Goal: Task Accomplishment & Management: Complete application form

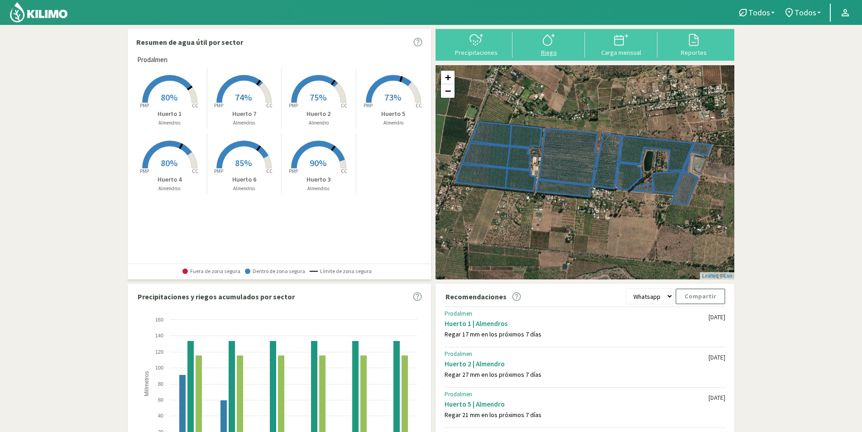
click at [551, 51] on div "Riego" at bounding box center [548, 52] width 67 height 6
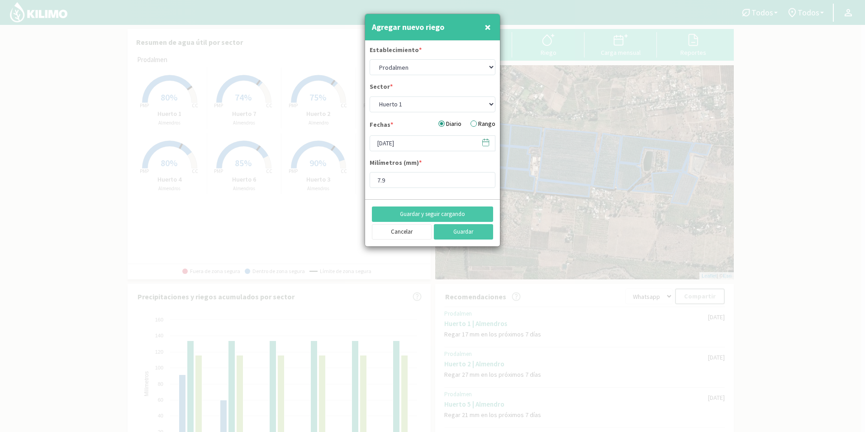
click at [485, 32] on span "×" at bounding box center [488, 26] width 6 height 15
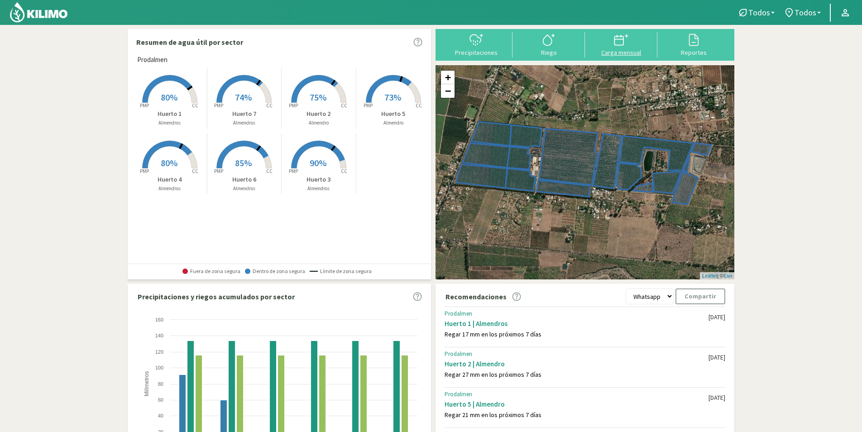
click at [621, 50] on div "Carga mensual" at bounding box center [620, 52] width 67 height 6
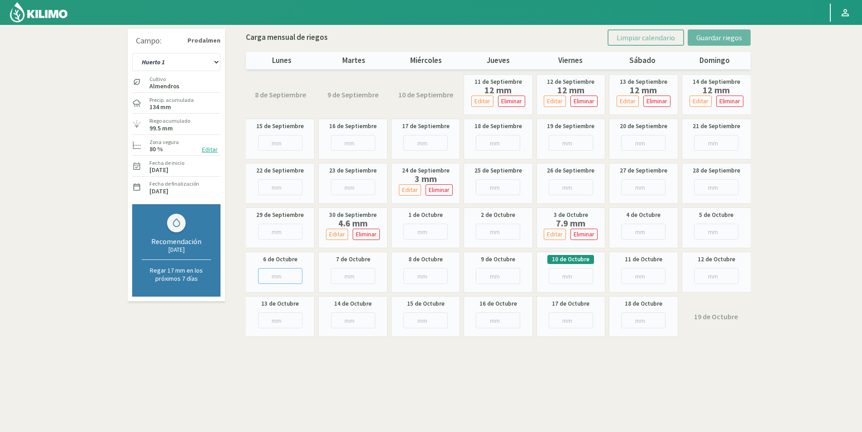
click at [280, 275] on input "number" at bounding box center [280, 276] width 44 height 16
type input "6"
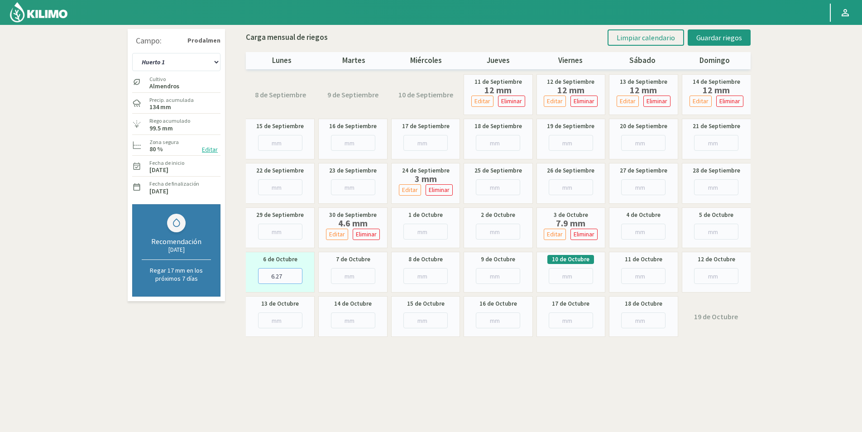
type input "6.27"
click at [358, 281] on input "number" at bounding box center [353, 276] width 44 height 16
click at [418, 278] on input "number" at bounding box center [425, 276] width 44 height 16
type input "2"
type input "2.76"
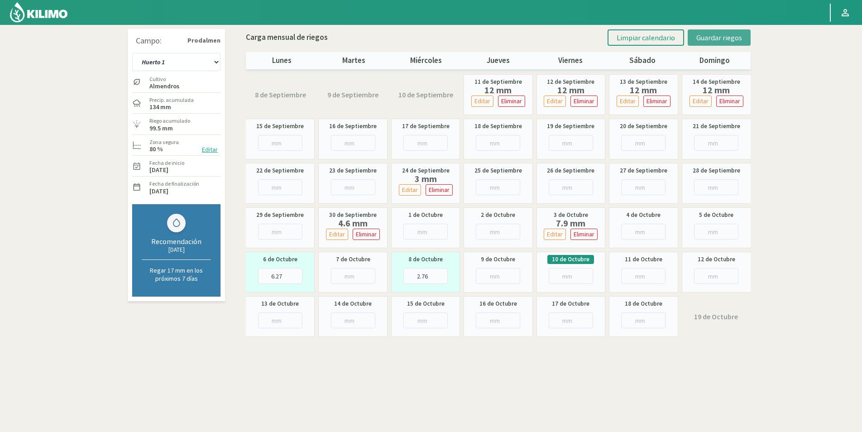
click at [729, 40] on span "Guardar riegos" at bounding box center [719, 37] width 46 height 9
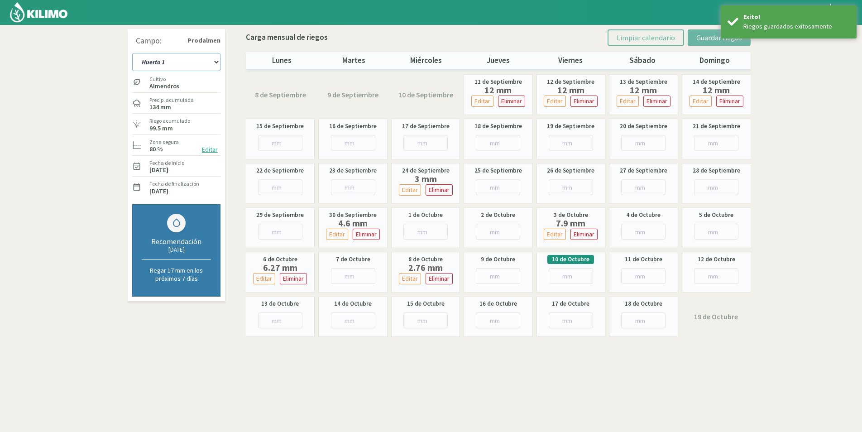
click at [210, 58] on select "Huerto 1 Huerto 2 Huerto 3 Huerto 4 Huerto 5 Huerto 6 Huerto 7" at bounding box center [176, 62] width 88 height 18
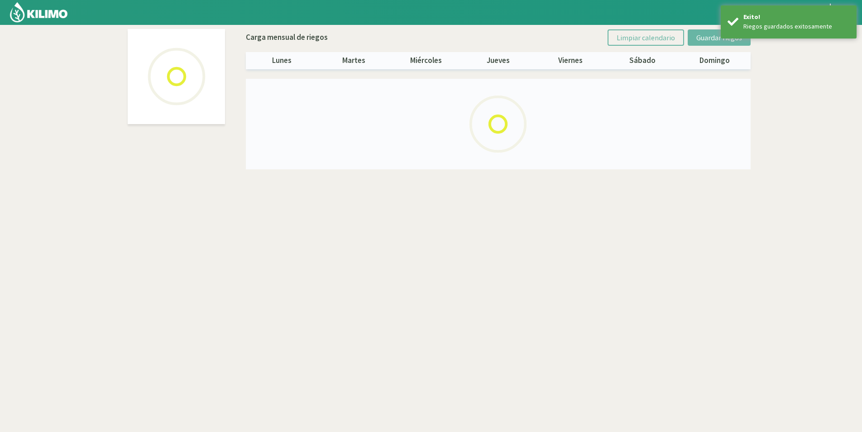
select select "1: Object"
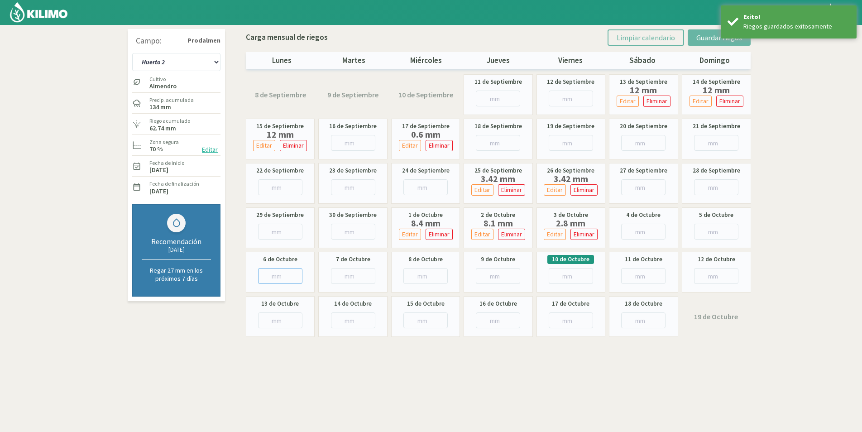
click at [272, 273] on input "number" at bounding box center [280, 276] width 44 height 16
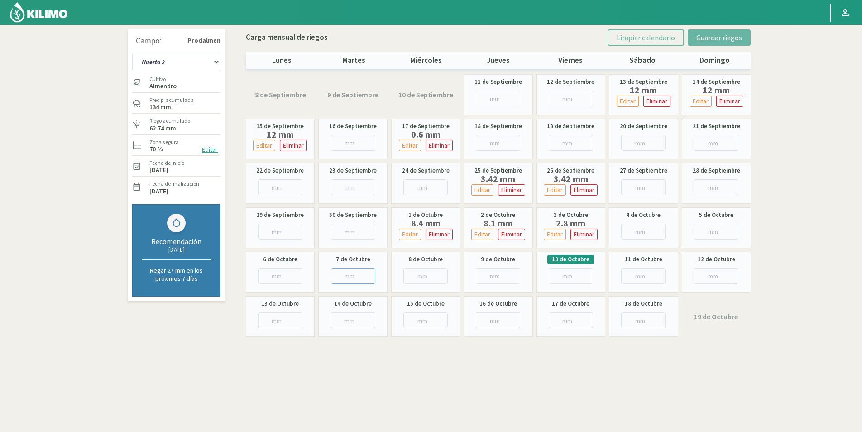
click at [343, 278] on input "number" at bounding box center [353, 276] width 44 height 16
type input "3"
type input "3.5"
click at [418, 272] on input "number" at bounding box center [425, 276] width 44 height 16
type input "1"
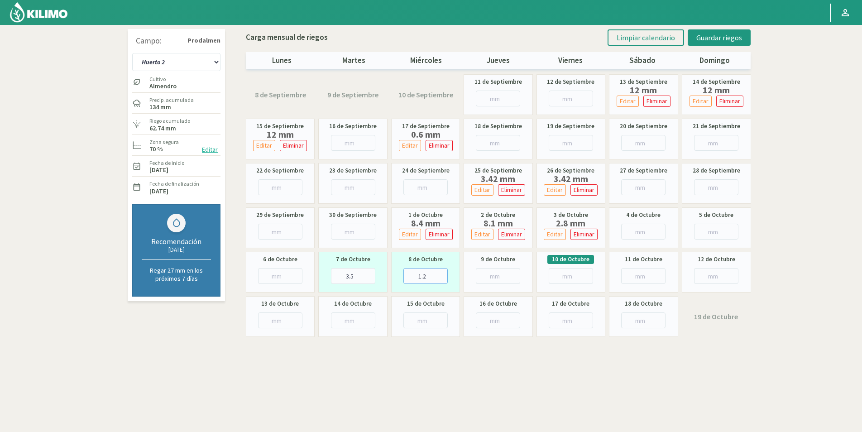
type input "1.2"
click at [489, 282] on input "number" at bounding box center [498, 276] width 44 height 16
type input "1"
type input "1.1"
click at [711, 36] on span "Guardar riegos" at bounding box center [719, 37] width 46 height 9
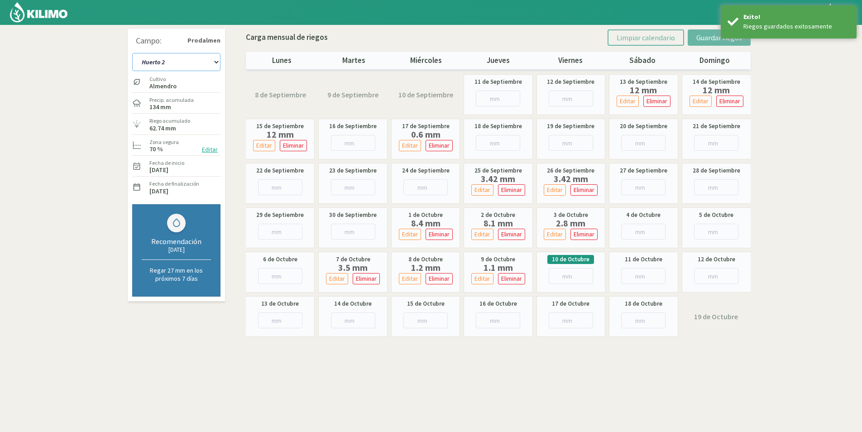
drag, startPoint x: 186, startPoint y: 55, endPoint x: 186, endPoint y: 62, distance: 7.3
click at [186, 55] on select "Huerto 1 Huerto 2 Huerto 3 Huerto 4 Huerto 5 Huerto 6 Huerto 7" at bounding box center [176, 62] width 88 height 18
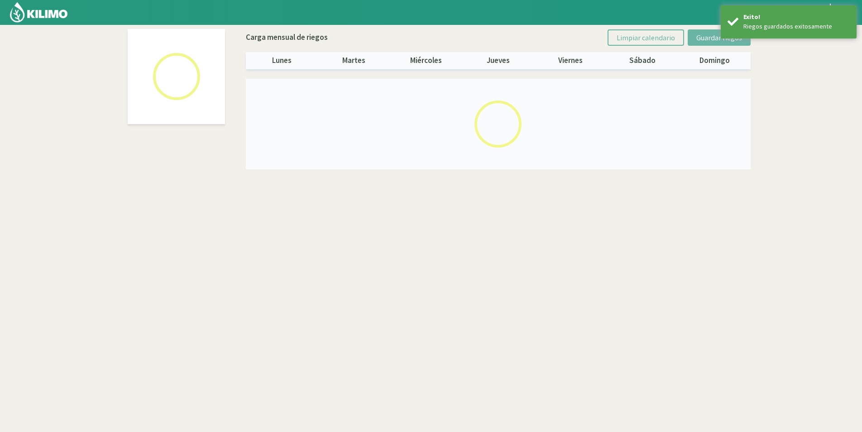
select select "2: Object"
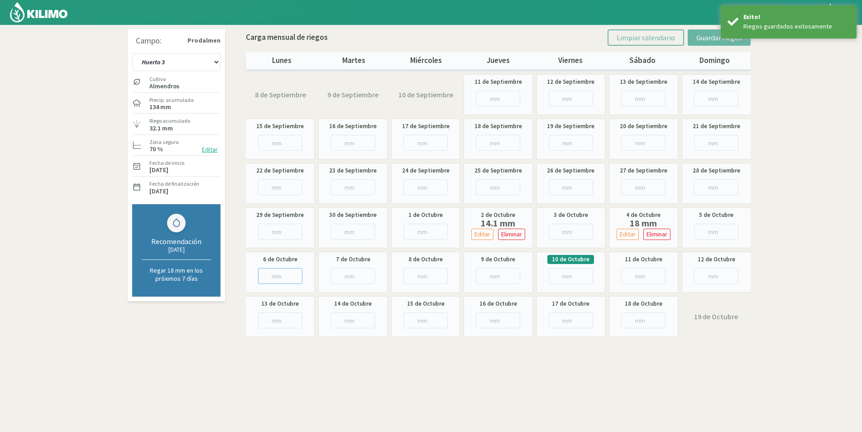
click at [281, 272] on input "number" at bounding box center [280, 276] width 44 height 16
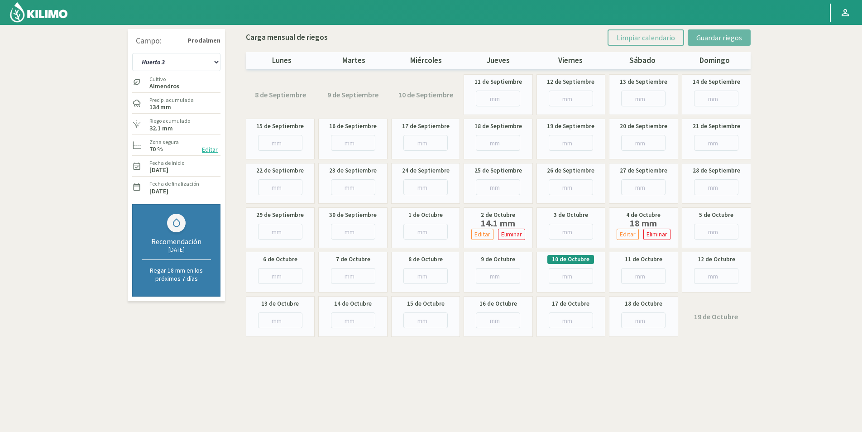
click at [391, 269] on div "8 de Octubre" at bounding box center [425, 272] width 69 height 41
click at [409, 275] on input "number" at bounding box center [425, 276] width 44 height 16
type input "2"
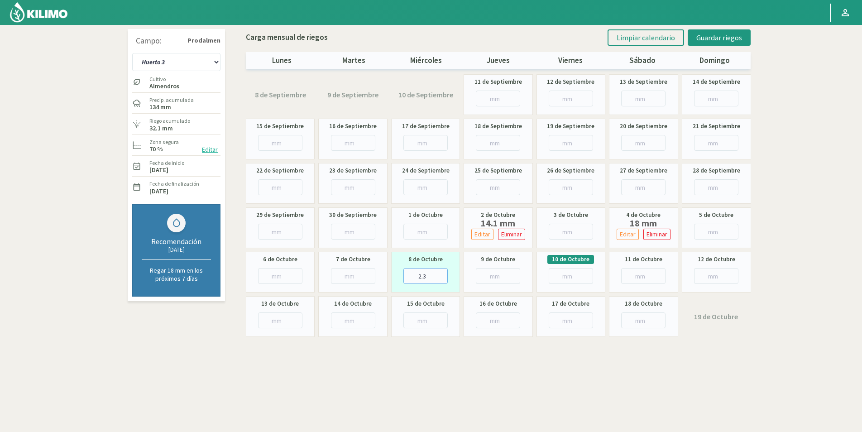
type input "2.3"
click at [281, 281] on input "number" at bounding box center [280, 276] width 44 height 16
click at [709, 37] on span "Guardar riegos" at bounding box center [719, 37] width 46 height 9
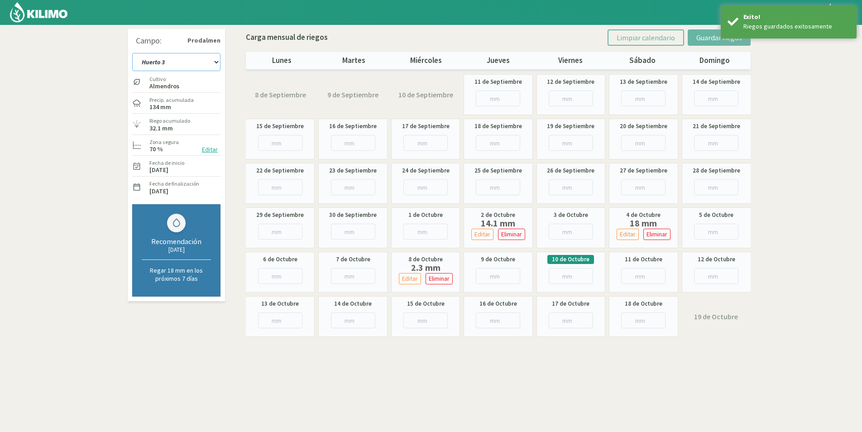
click at [183, 56] on select "Huerto 1 Huerto 2 Huerto 3 Huerto 4 Huerto 5 Huerto 6 Huerto 7" at bounding box center [176, 62] width 88 height 18
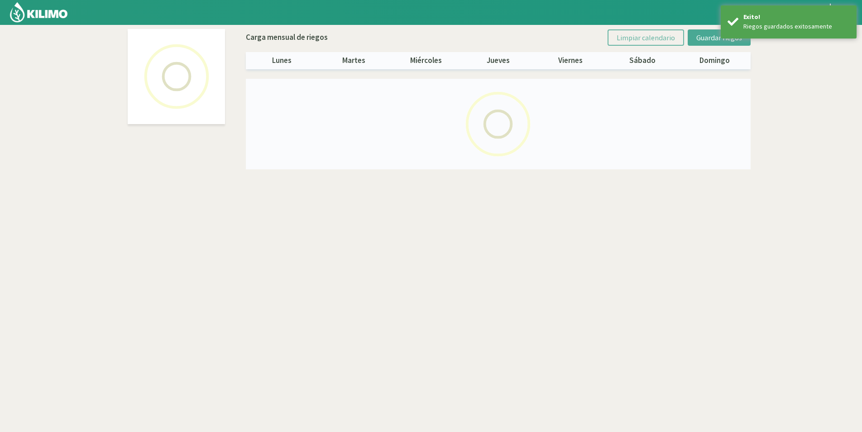
select select "3: Object"
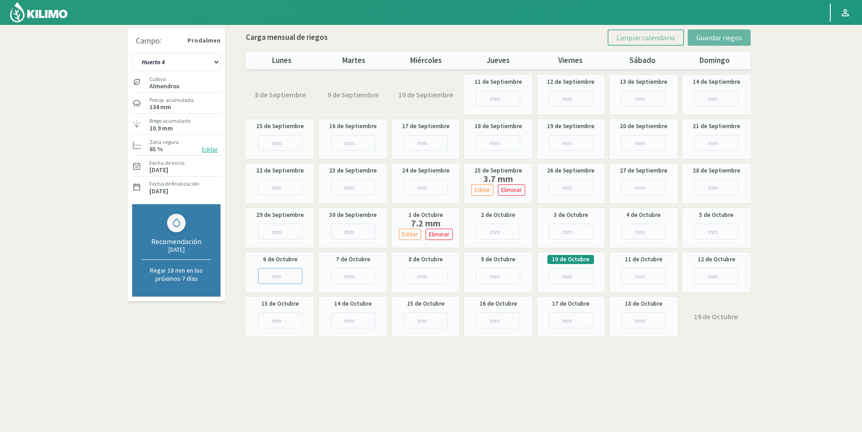
click at [268, 277] on input "number" at bounding box center [280, 276] width 44 height 16
type input "9"
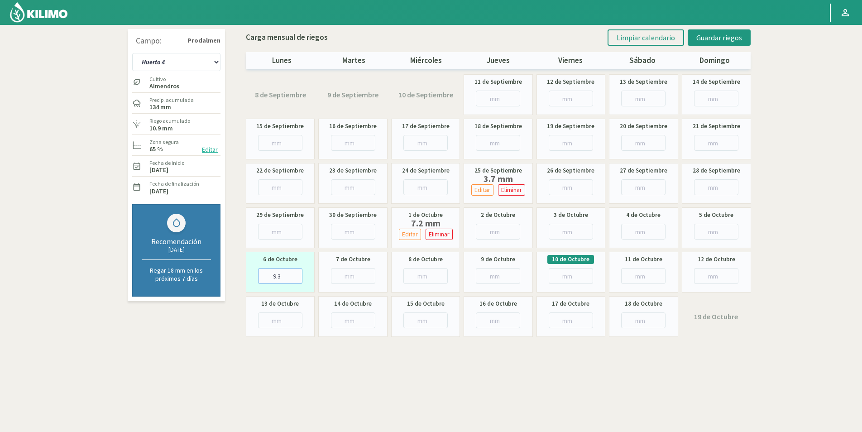
type input "9.3"
click at [420, 279] on input "number" at bounding box center [425, 276] width 44 height 16
type input "8"
type input "8.9"
click at [718, 31] on button "Guardar riegos" at bounding box center [718, 37] width 63 height 16
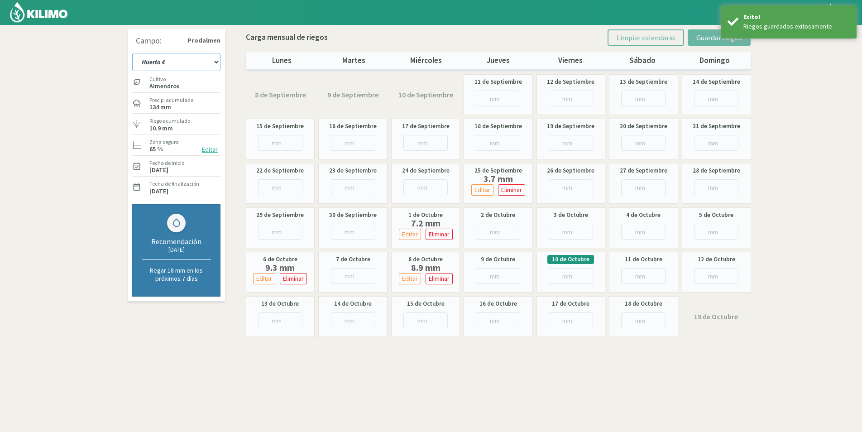
click at [202, 63] on select "Huerto 1 Huerto 2 Huerto 3 Huerto 4 Huerto 5 Huerto 6 Huerto 7" at bounding box center [176, 62] width 88 height 18
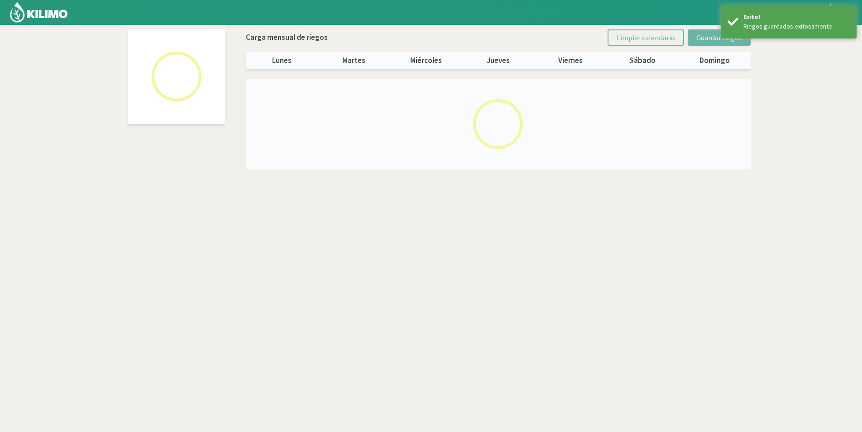
select select "4: Object"
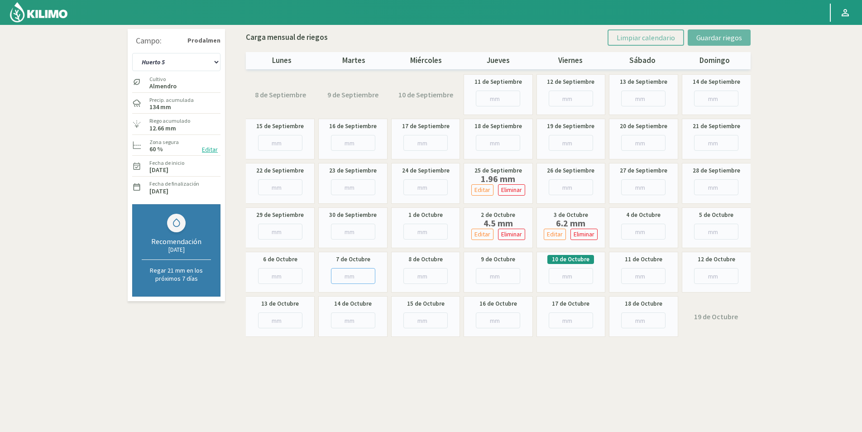
click at [332, 272] on input "number" at bounding box center [353, 276] width 44 height 16
type input "10"
type input "10.2"
click at [414, 278] on input "number" at bounding box center [425, 276] width 44 height 16
type input "2"
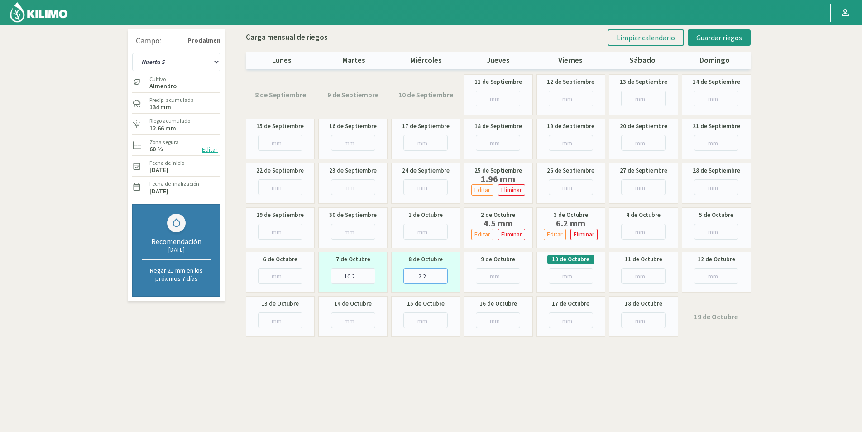
type input "2.2"
click at [488, 274] on input "number" at bounding box center [498, 276] width 44 height 16
type input "7"
type input "7.2"
click at [708, 40] on span "Guardar riegos" at bounding box center [719, 37] width 46 height 9
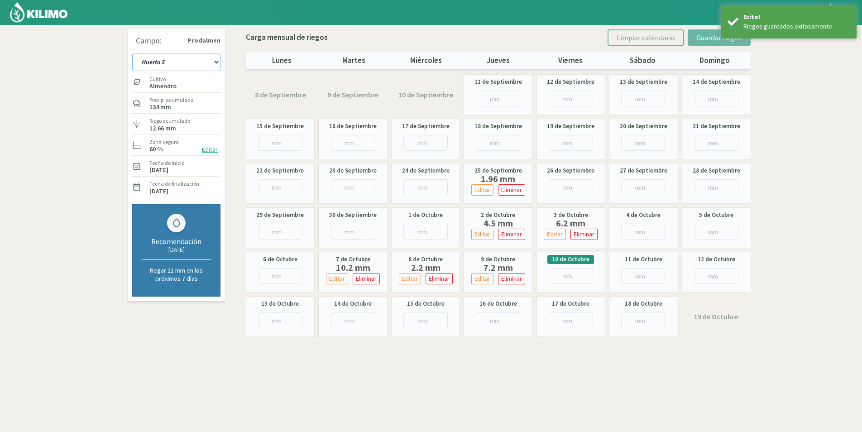
click at [192, 62] on select "Huerto 1 Huerto 2 Huerto 3 Huerto 4 Huerto 5 Huerto 6 Huerto 7" at bounding box center [176, 62] width 88 height 18
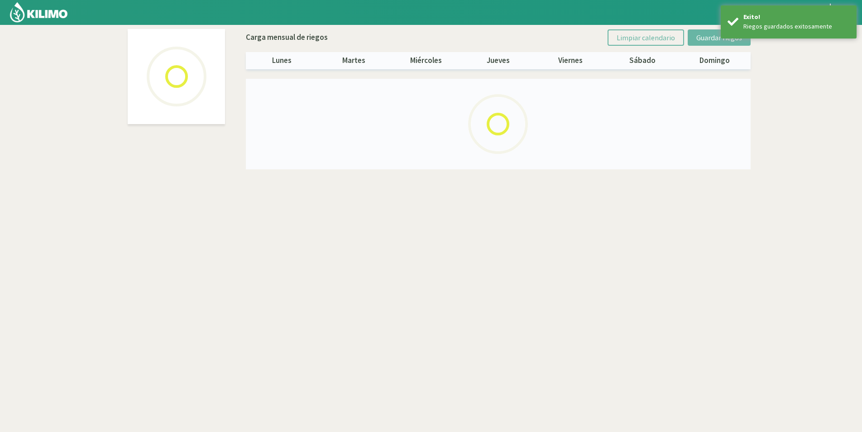
select select "5: Object"
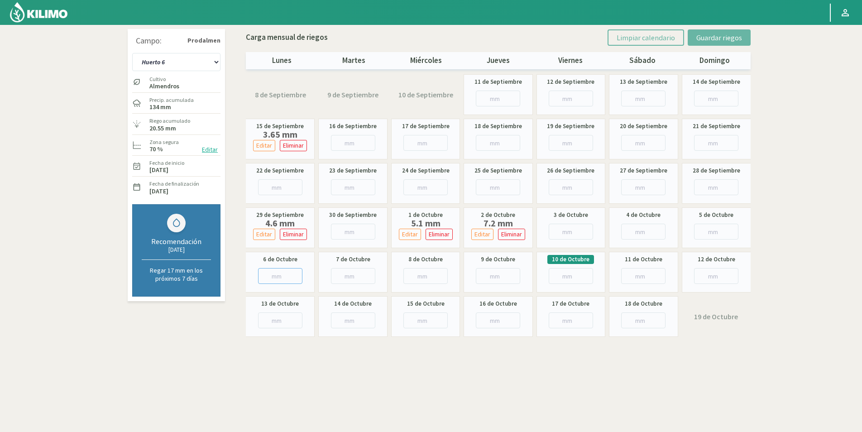
click at [276, 272] on input "number" at bounding box center [280, 276] width 44 height 16
type input "4"
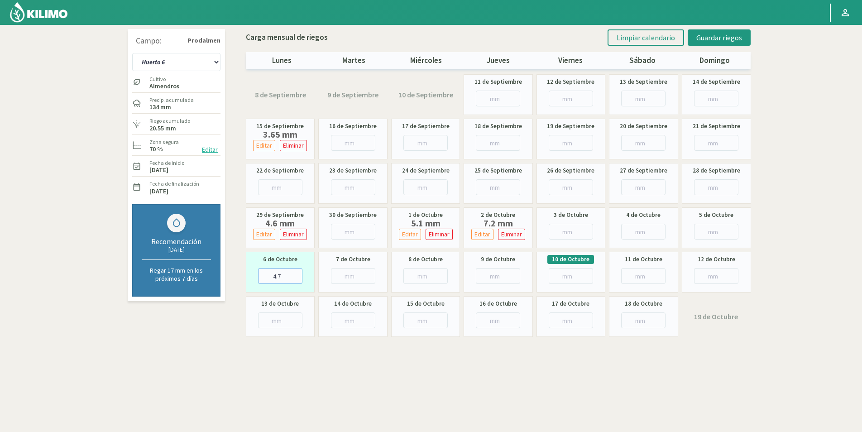
type input "4.7"
click at [345, 274] on input "number" at bounding box center [353, 276] width 44 height 16
click at [345, 268] on input "number" at bounding box center [353, 276] width 44 height 16
type input "1"
type input "1.5"
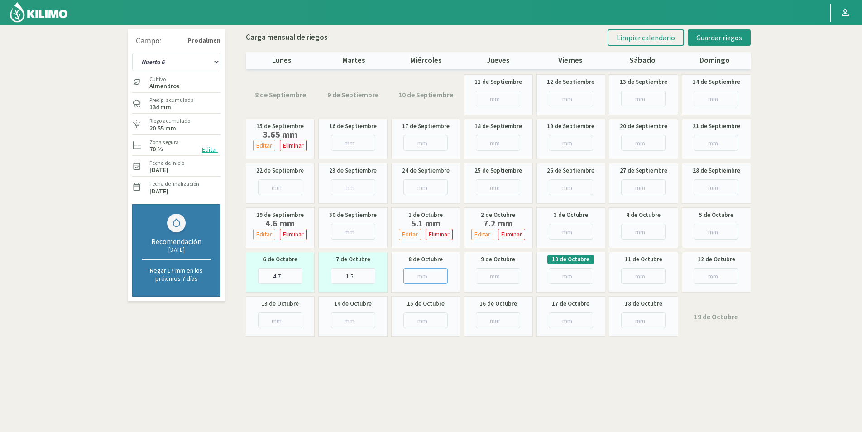
click at [420, 270] on input "number" at bounding box center [425, 276] width 44 height 16
click at [496, 272] on input "number" at bounding box center [498, 276] width 44 height 16
click at [404, 276] on input "number" at bounding box center [425, 276] width 44 height 16
type input "7"
type input "7.6"
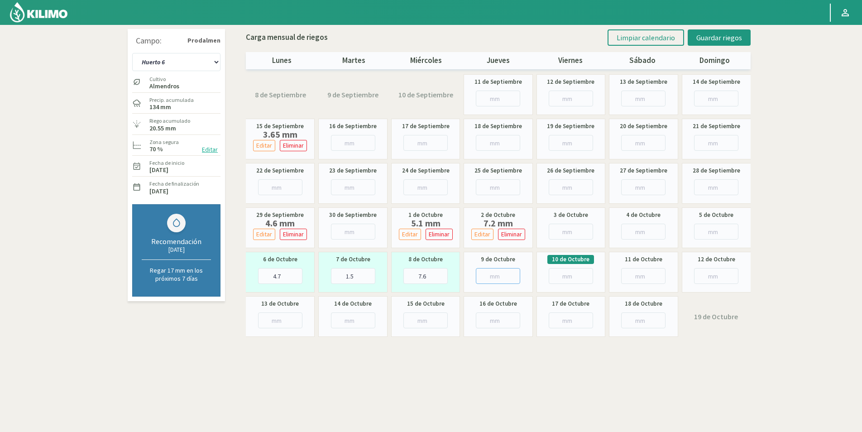
click at [495, 274] on input "number" at bounding box center [498, 276] width 44 height 16
type input "5"
type input "5.6"
click at [734, 41] on span "Guardar riegos" at bounding box center [719, 37] width 46 height 9
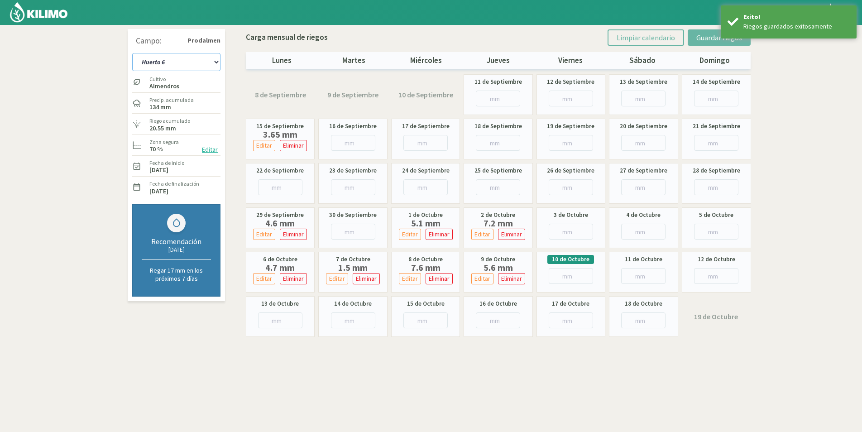
click at [200, 66] on select "Huerto 1 Huerto 2 Huerto 3 Huerto 4 Huerto 5 Huerto 6 Huerto 7" at bounding box center [176, 62] width 88 height 18
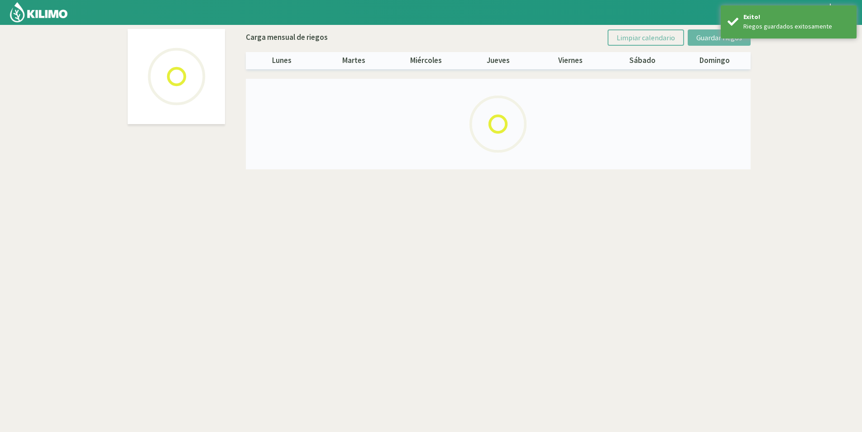
select select "6: Object"
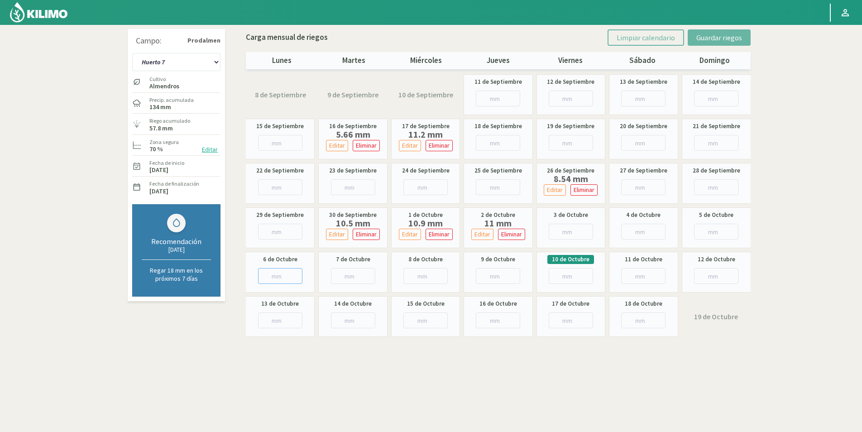
click at [277, 276] on input "number" at bounding box center [280, 276] width 44 height 16
type input "4"
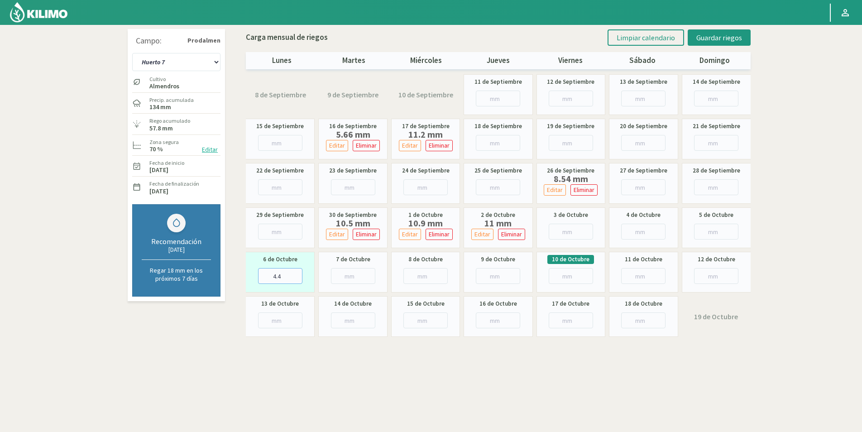
type input "4.4"
click at [335, 274] on div "7 de Octubre" at bounding box center [352, 272] width 69 height 41
click at [351, 279] on input "number" at bounding box center [353, 276] width 44 height 16
type input "6"
type input "6.6"
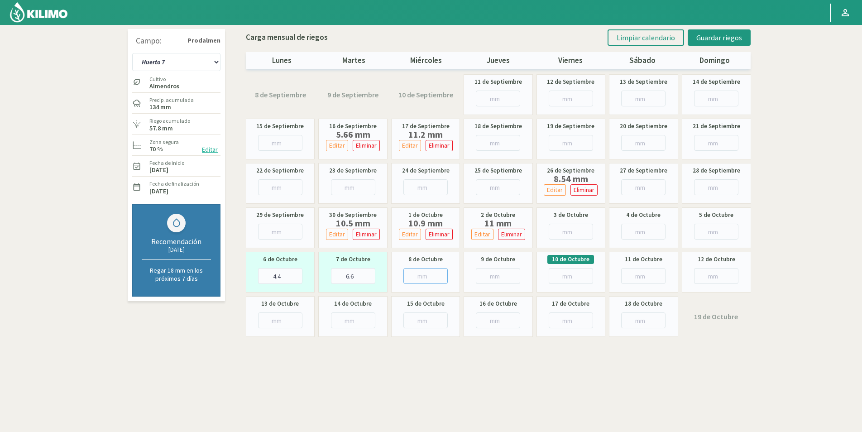
click at [421, 276] on input "number" at bounding box center [425, 276] width 44 height 16
type input "1"
click at [488, 277] on input "number" at bounding box center [498, 276] width 44 height 16
type input "16"
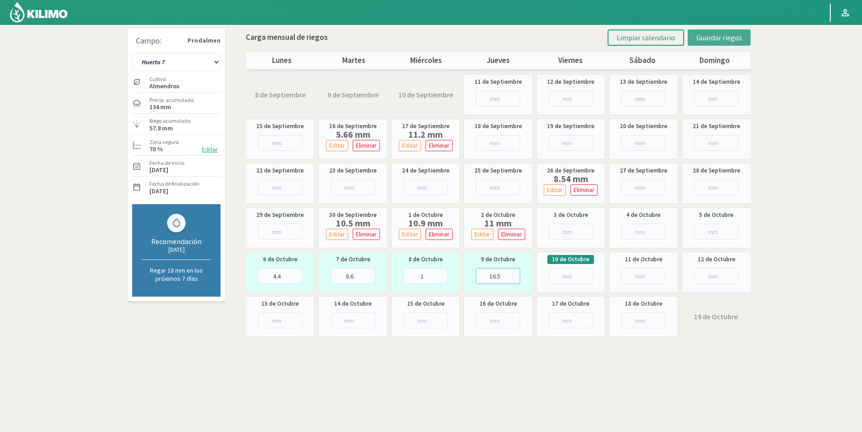
type input "16.5"
click at [729, 38] on span "Guardar riegos" at bounding box center [719, 37] width 46 height 9
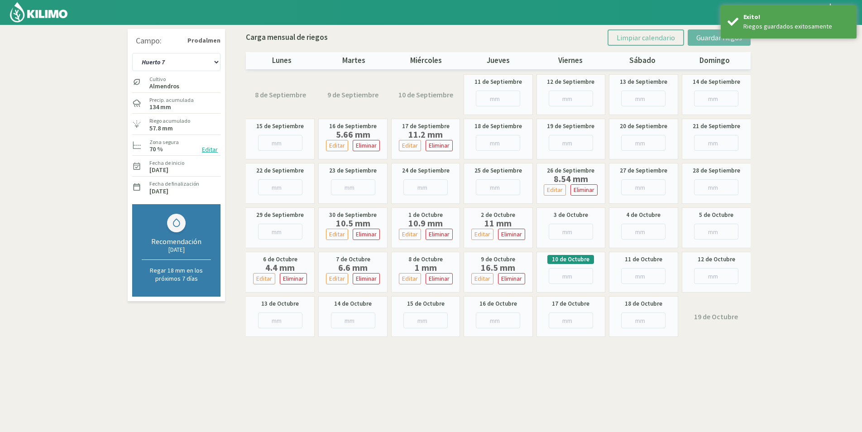
click at [21, 24] on link at bounding box center [39, 12] width 63 height 25
